Goal: Task Accomplishment & Management: Use online tool/utility

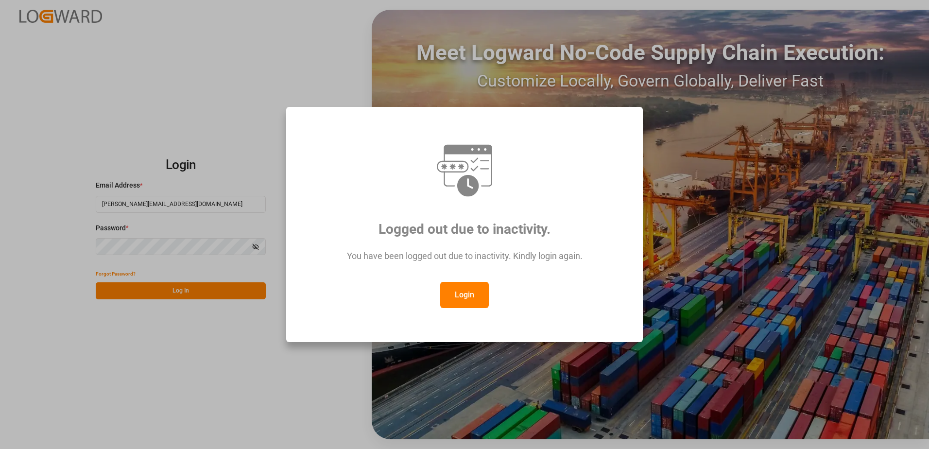
click at [478, 296] on button "Login" at bounding box center [464, 295] width 49 height 26
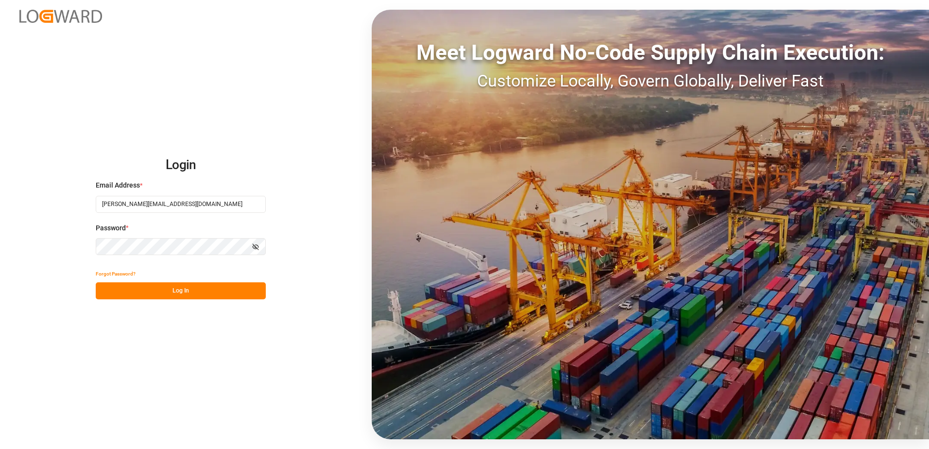
click at [166, 289] on button "Log In" at bounding box center [181, 290] width 170 height 17
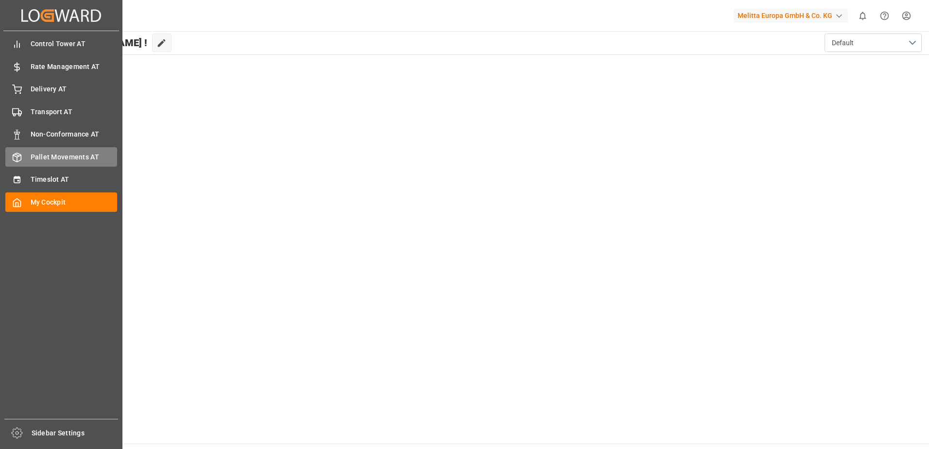
click at [45, 155] on span "Pallet Movements AT" at bounding box center [74, 157] width 87 height 10
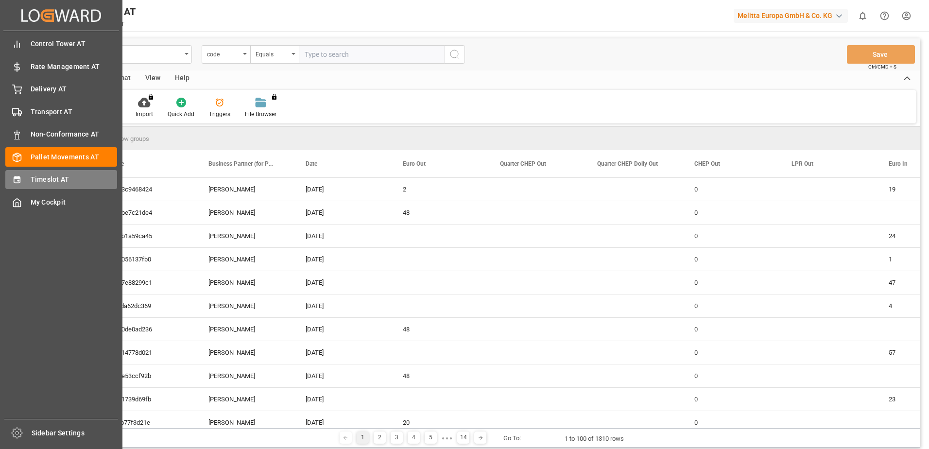
click at [25, 178] on div "Timeslot AT Timeslot AT" at bounding box center [61, 179] width 112 height 19
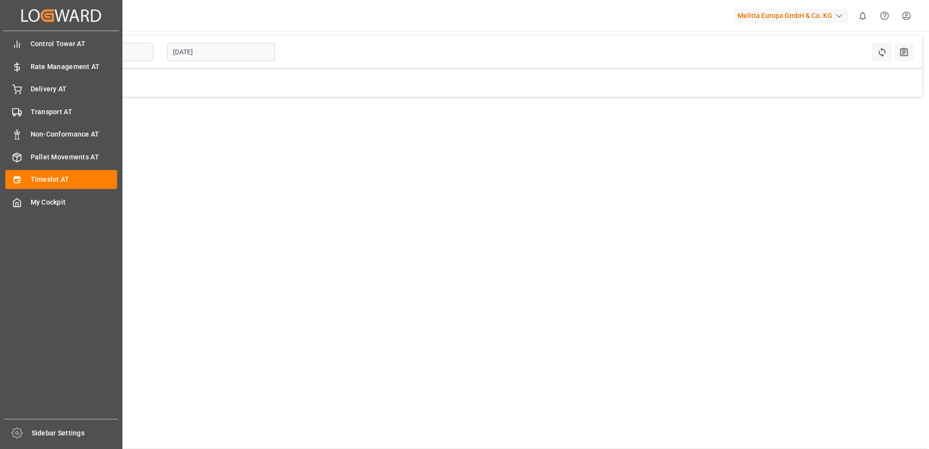
type input "Inbound AT"
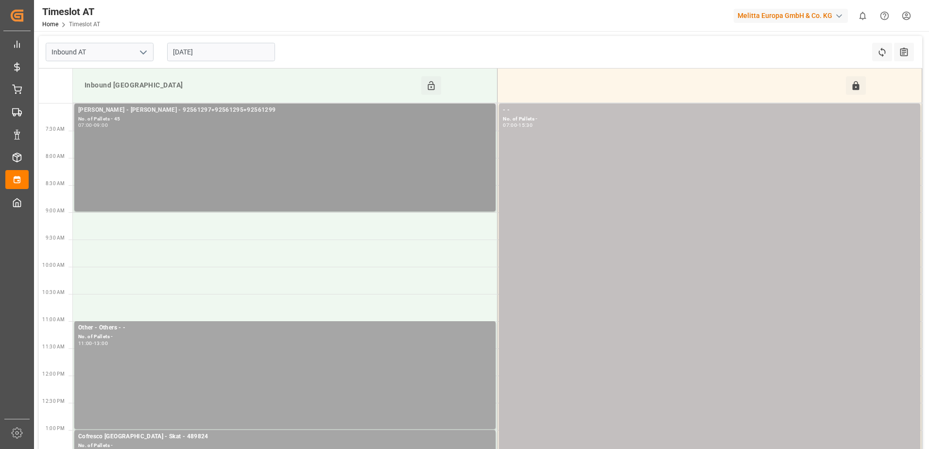
click at [409, 154] on div "[PERSON_NAME] - [PERSON_NAME] - 92561297+92561295+92561299 No. of Pallets - 45 …" at bounding box center [284, 157] width 413 height 104
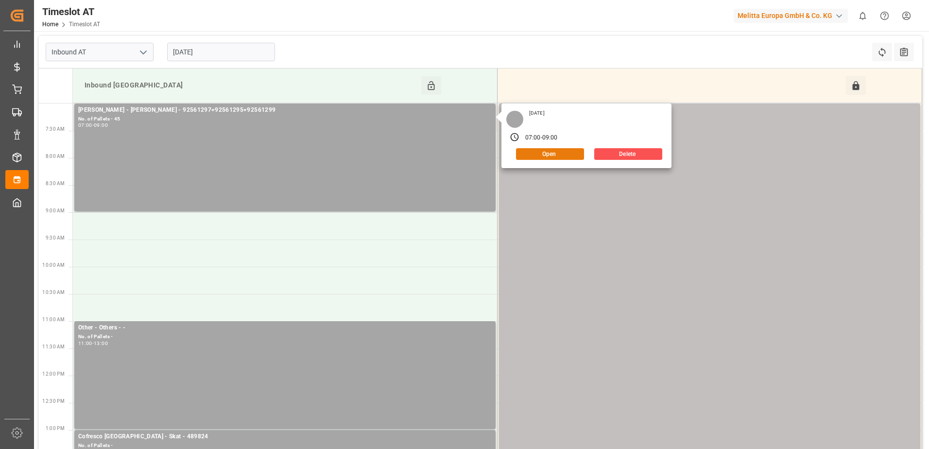
click at [555, 153] on button "Open" at bounding box center [550, 154] width 68 height 12
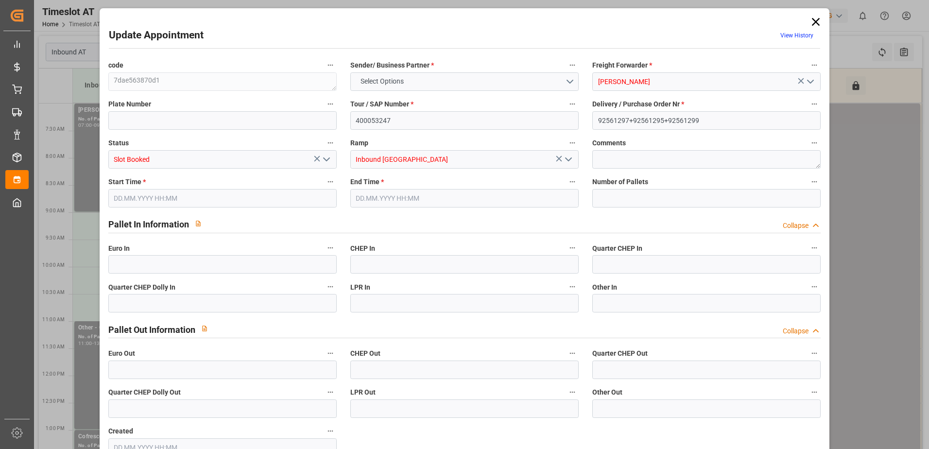
type input "45"
type input "[DATE] 07:00"
type input "[DATE] 09:00"
type input "[DATE] 09:43"
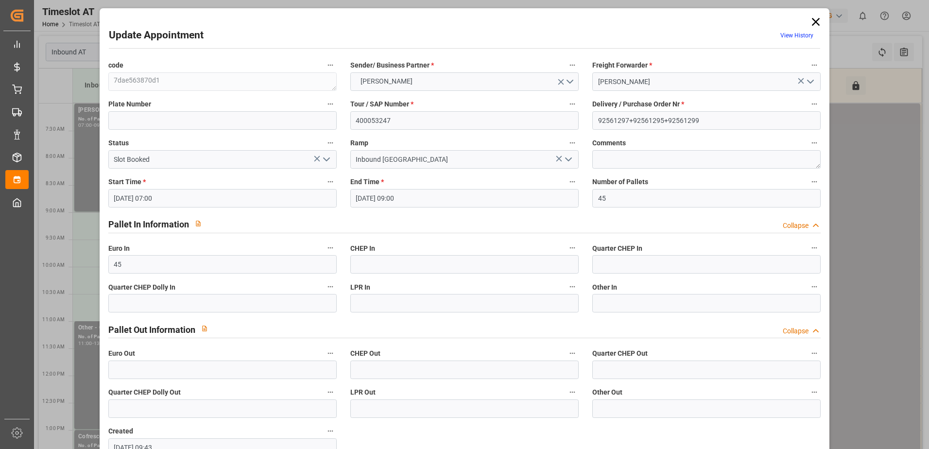
click at [812, 19] on icon at bounding box center [816, 22] width 14 height 14
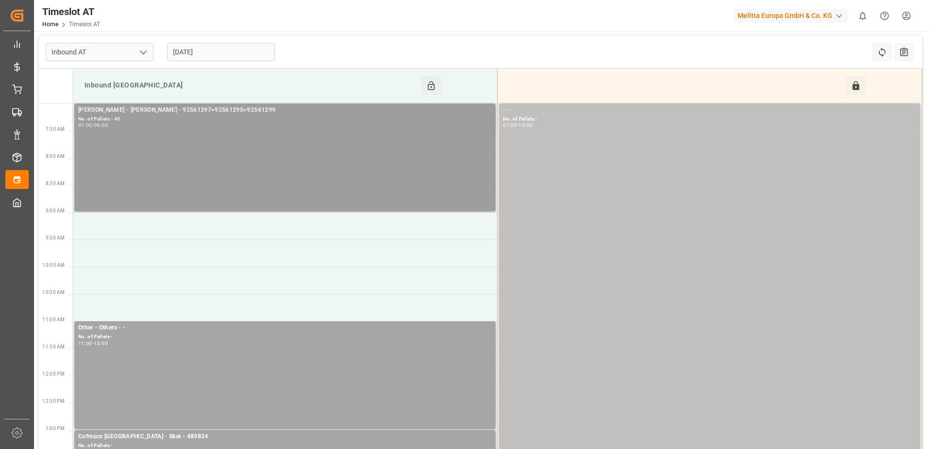
click at [241, 137] on div "[PERSON_NAME] - [PERSON_NAME] - 92561297+92561295+92561299 No. of Pallets - 45 …" at bounding box center [284, 157] width 413 height 104
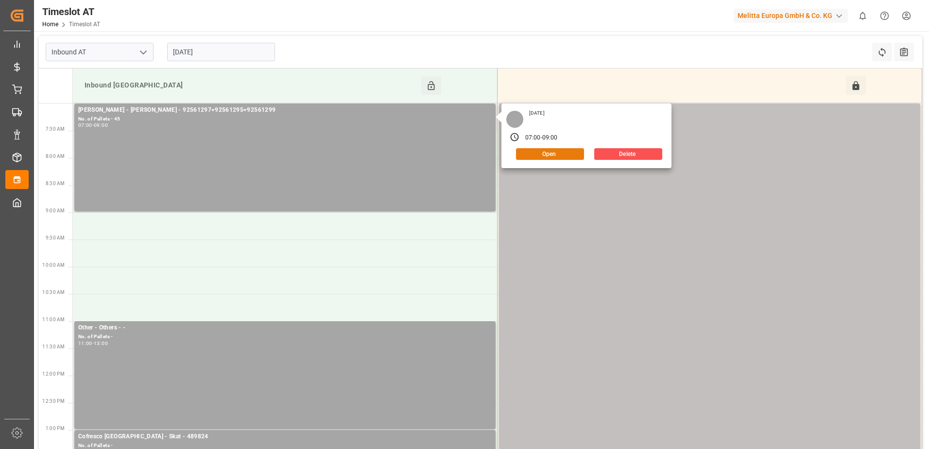
click at [546, 155] on button "Open" at bounding box center [550, 154] width 68 height 12
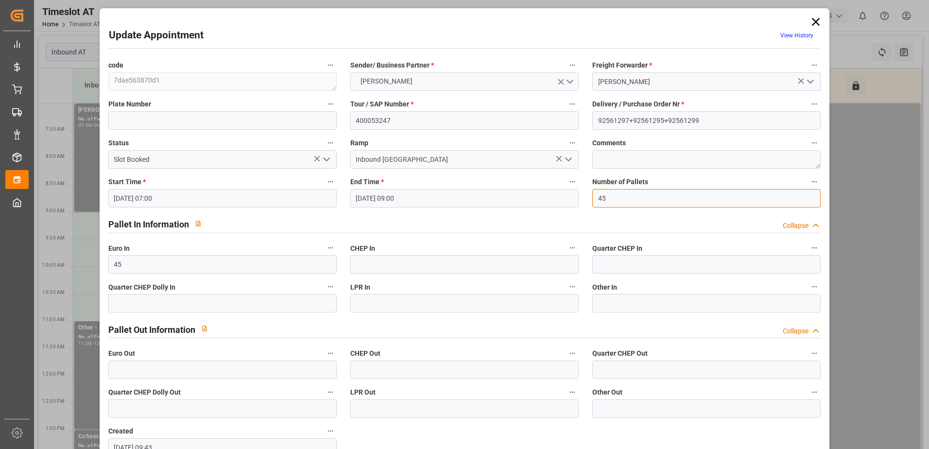
click at [609, 196] on input "45" at bounding box center [706, 198] width 228 height 18
type input "46"
click at [141, 374] on input "text" at bounding box center [222, 369] width 228 height 18
type input "46"
click at [326, 159] on icon "open menu" at bounding box center [327, 159] width 12 height 12
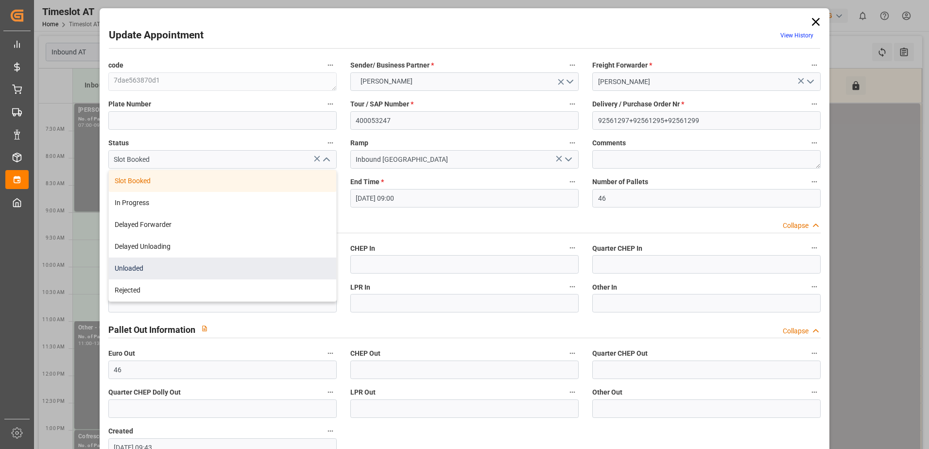
click at [207, 267] on div "Unloaded" at bounding box center [222, 268] width 227 height 22
type input "Unloaded"
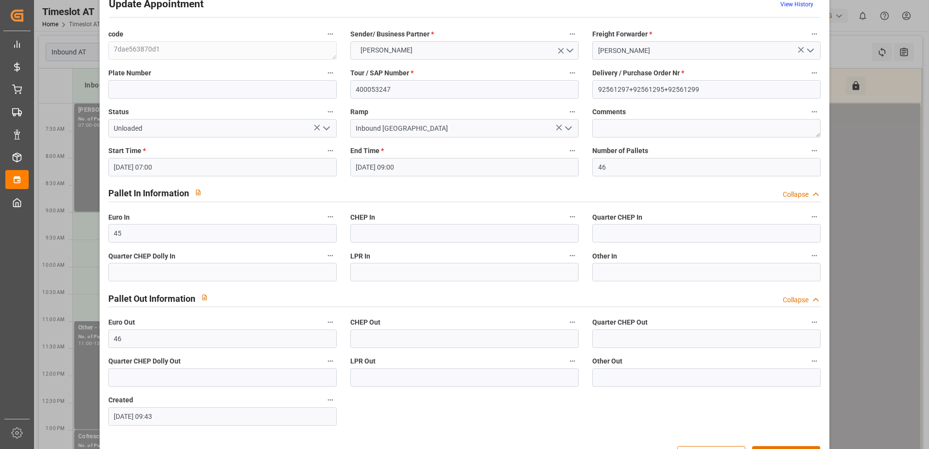
scroll to position [64, 0]
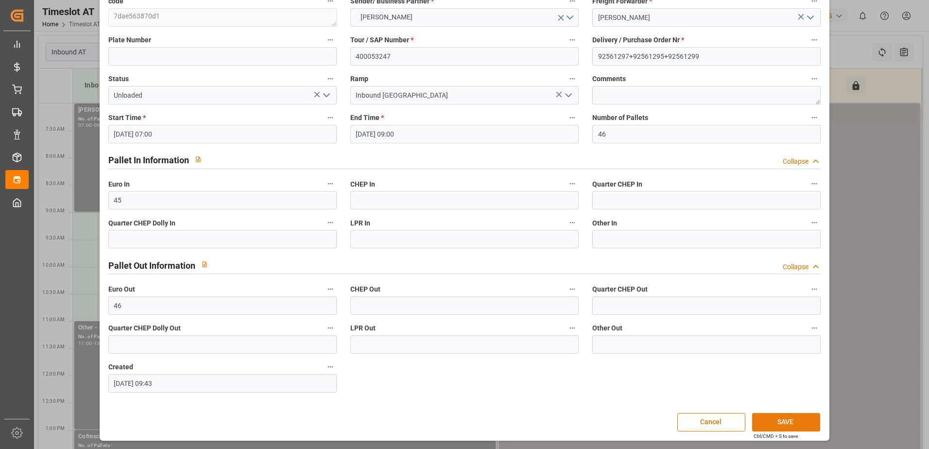
click at [788, 417] on button "SAVE" at bounding box center [786, 422] width 68 height 18
